Goal: Information Seeking & Learning: Learn about a topic

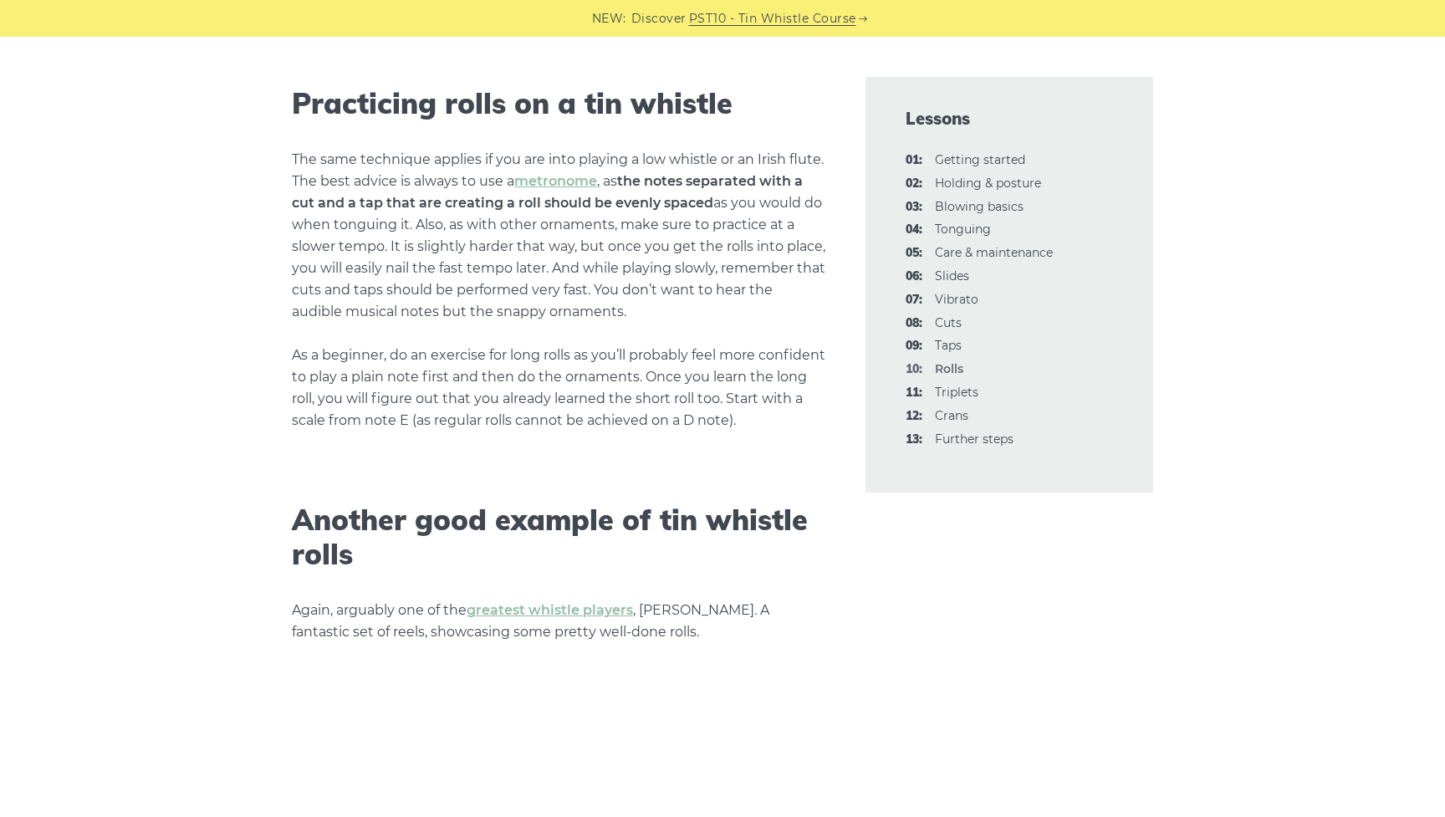
scroll to position [4017, 0]
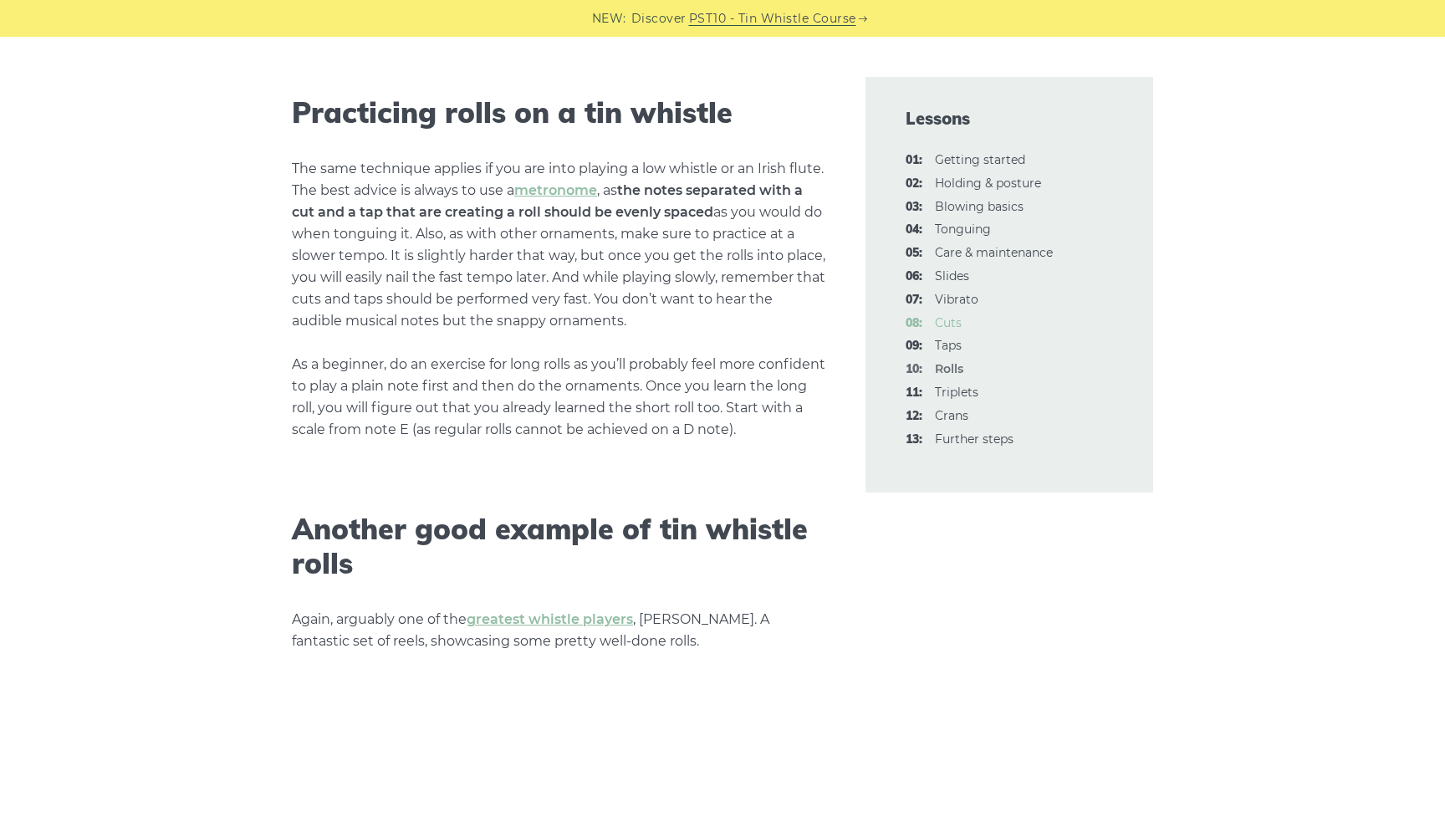
click at [941, 318] on link "08: Cuts" at bounding box center [948, 322] width 27 height 15
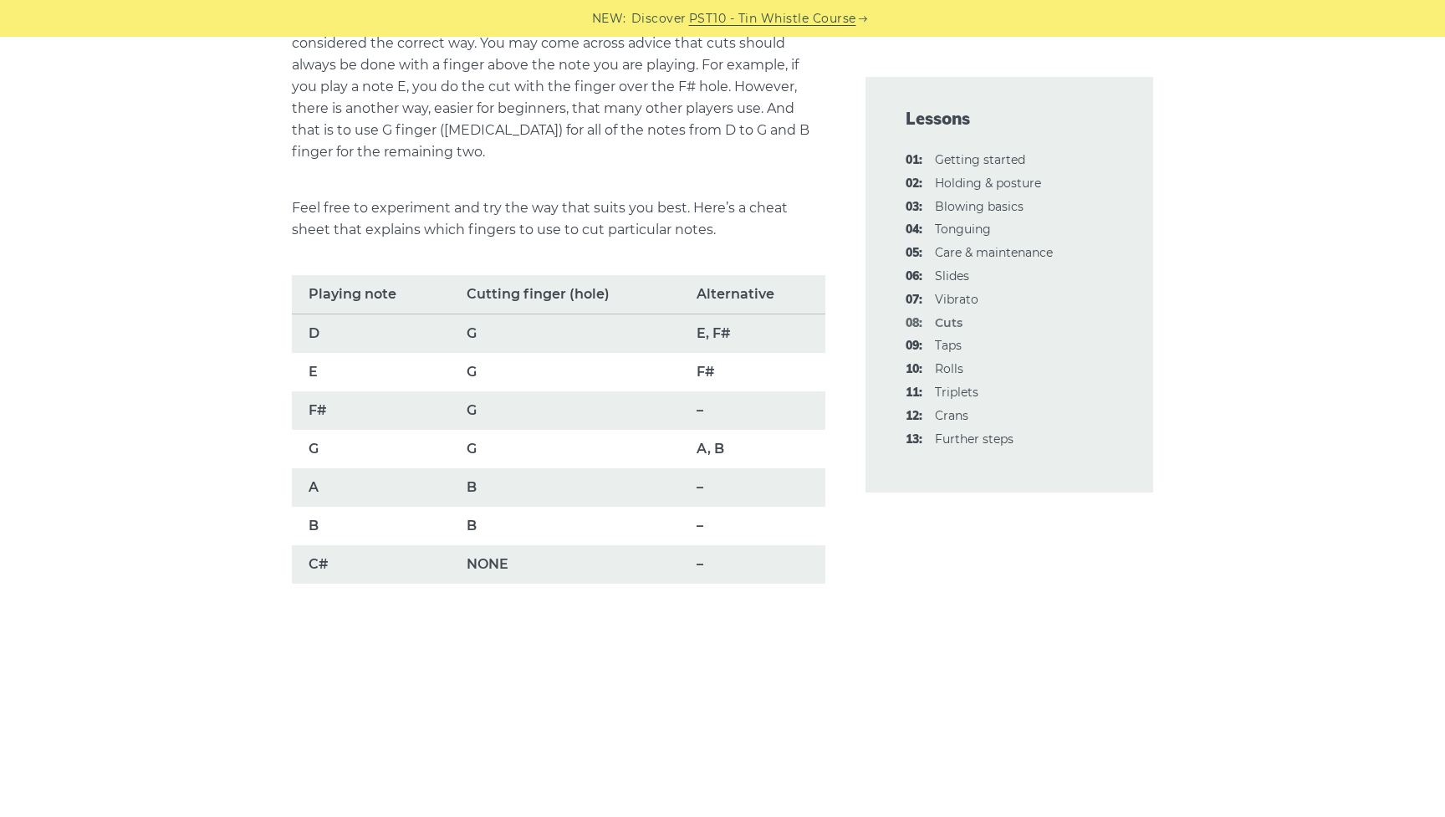
scroll to position [1049, 0]
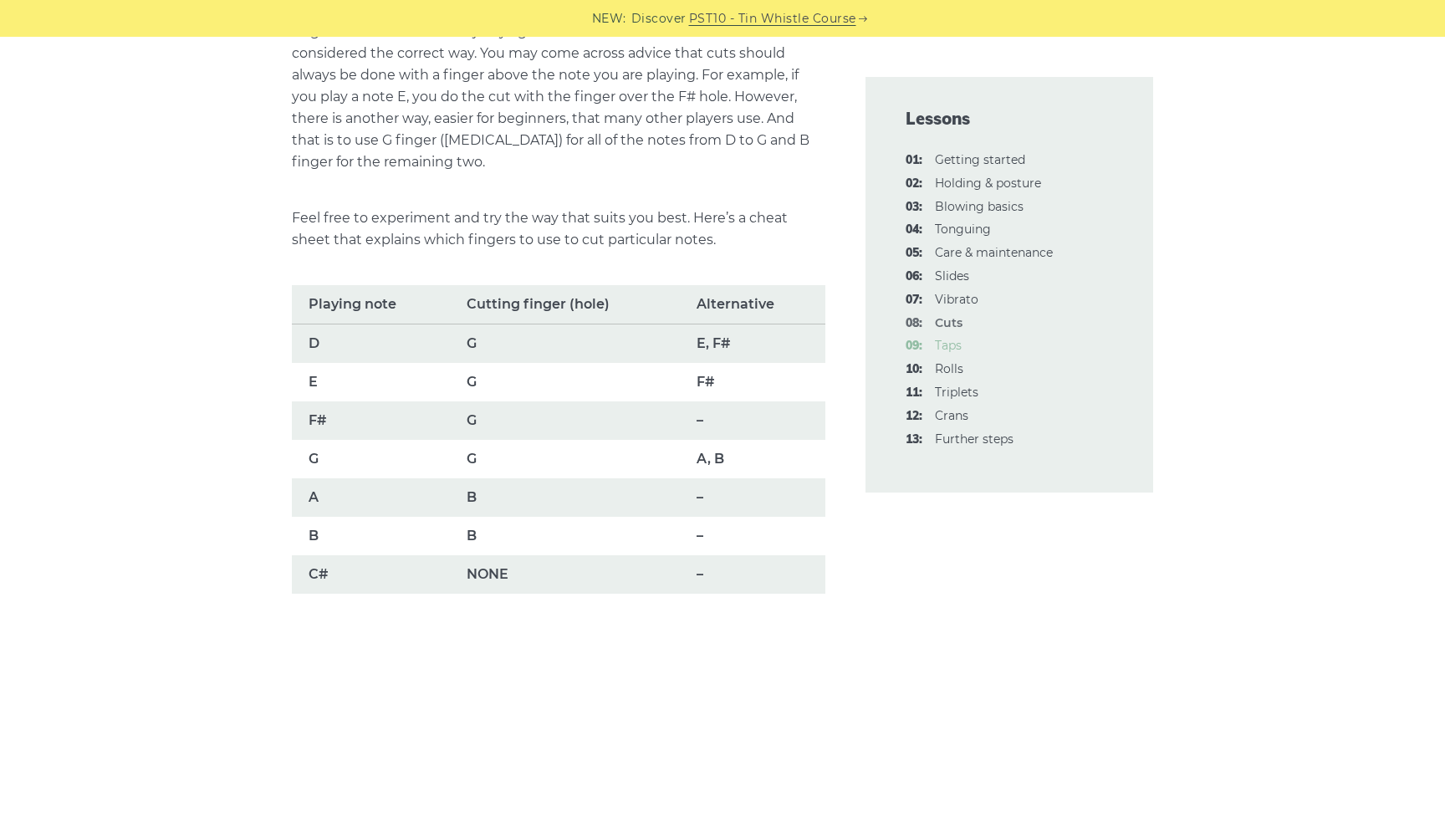
click at [949, 340] on link "09: Taps" at bounding box center [948, 345] width 27 height 15
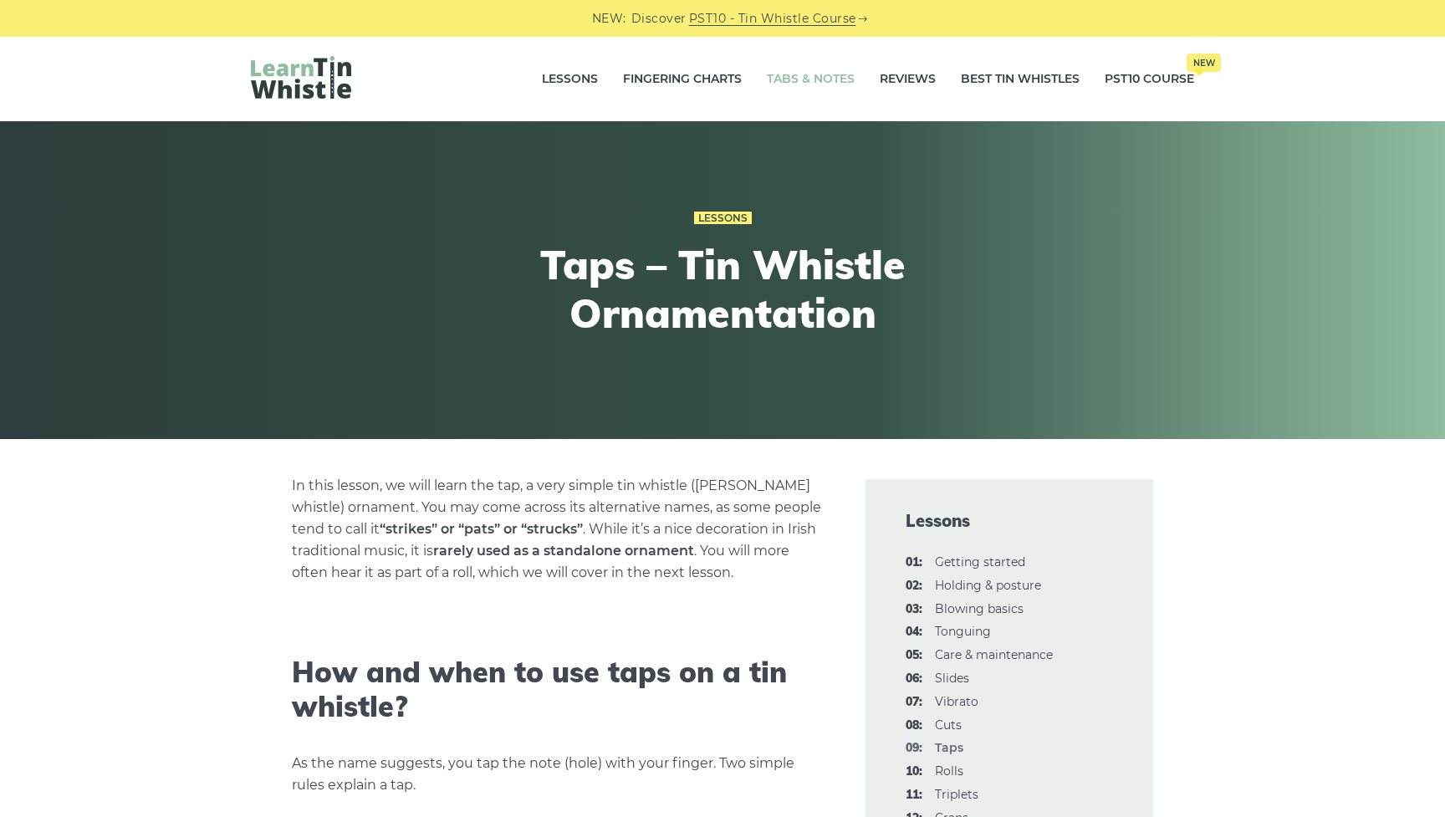
click at [805, 83] on link "Tabs & Notes" at bounding box center [811, 80] width 88 height 42
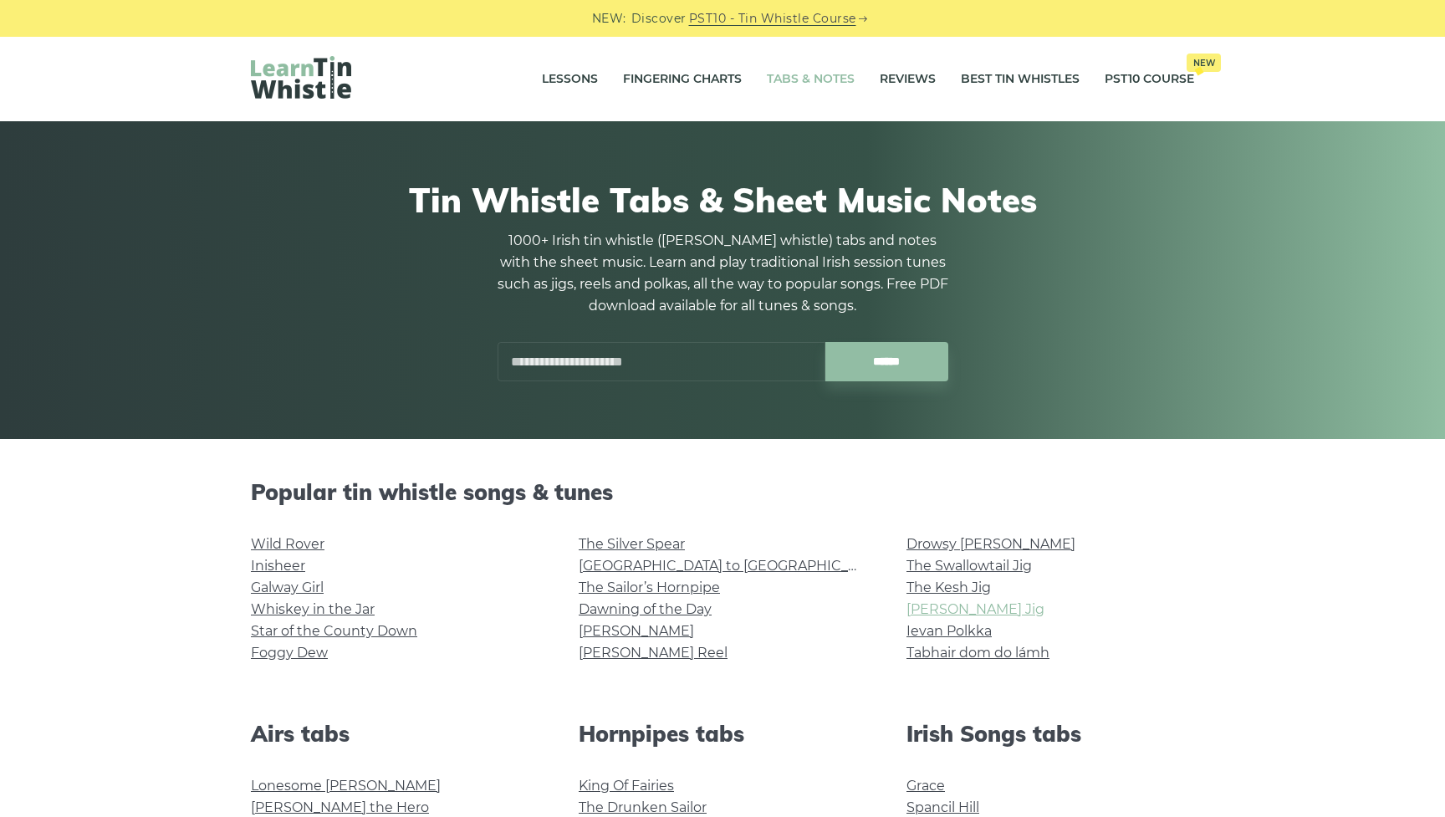
click at [938, 611] on link "[PERSON_NAME] Jig" at bounding box center [976, 609] width 138 height 16
